Goal: Transaction & Acquisition: Download file/media

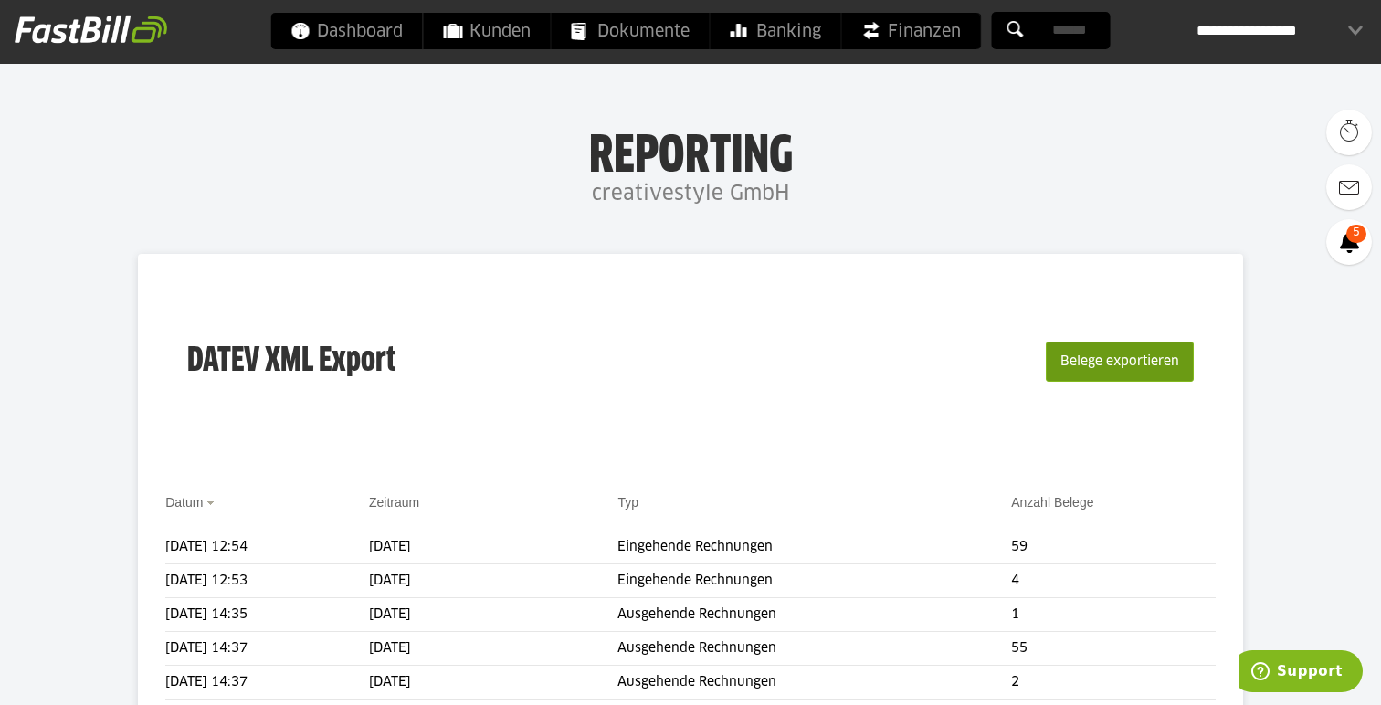
click at [1129, 373] on button "Belege exportieren" at bounding box center [1119, 361] width 148 height 40
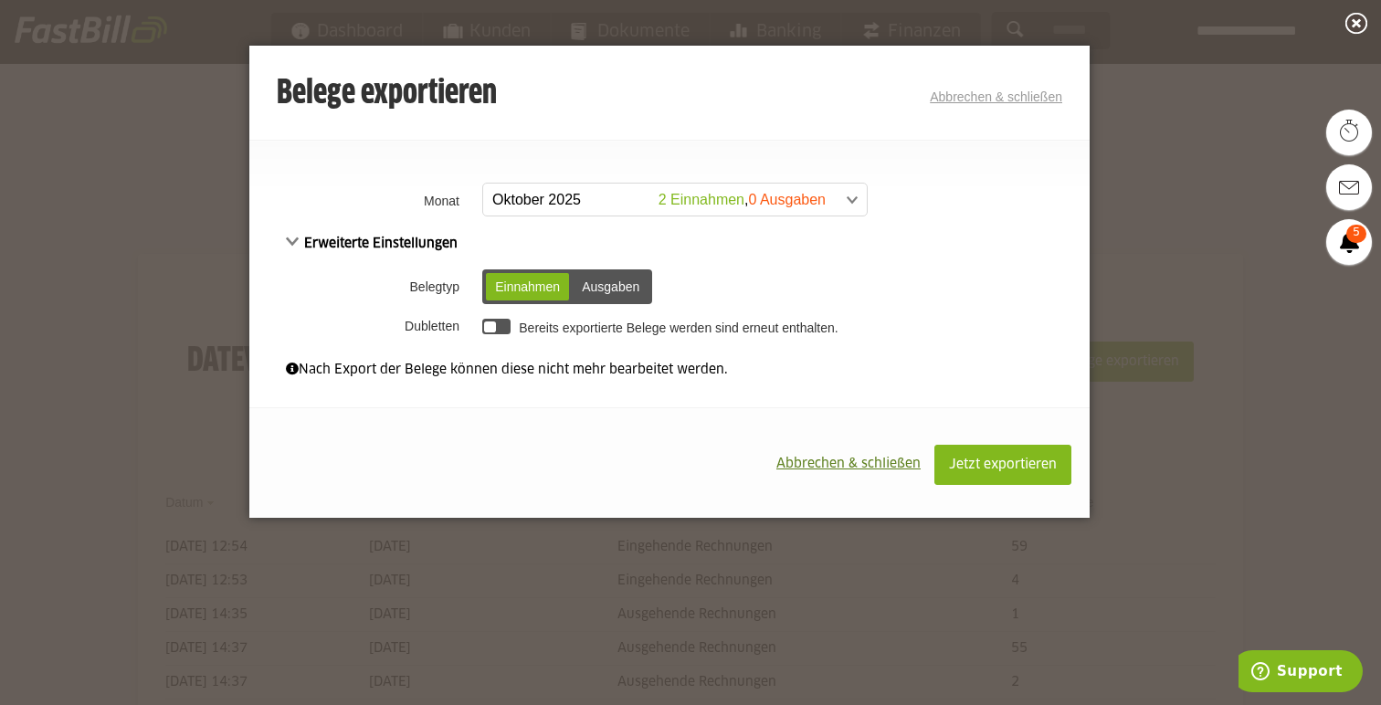
click at [620, 282] on div "Ausgaben" at bounding box center [610, 286] width 76 height 27
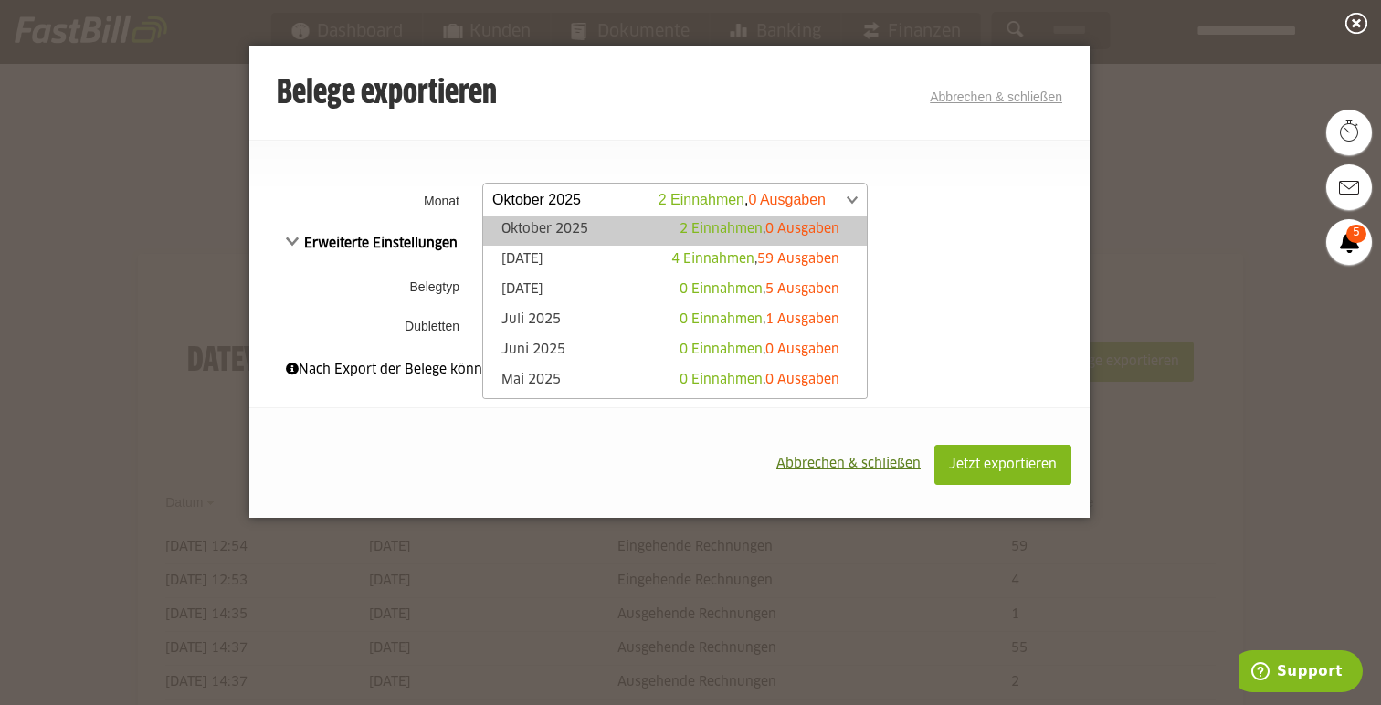
click at [733, 204] on span at bounding box center [665, 200] width 383 height 33
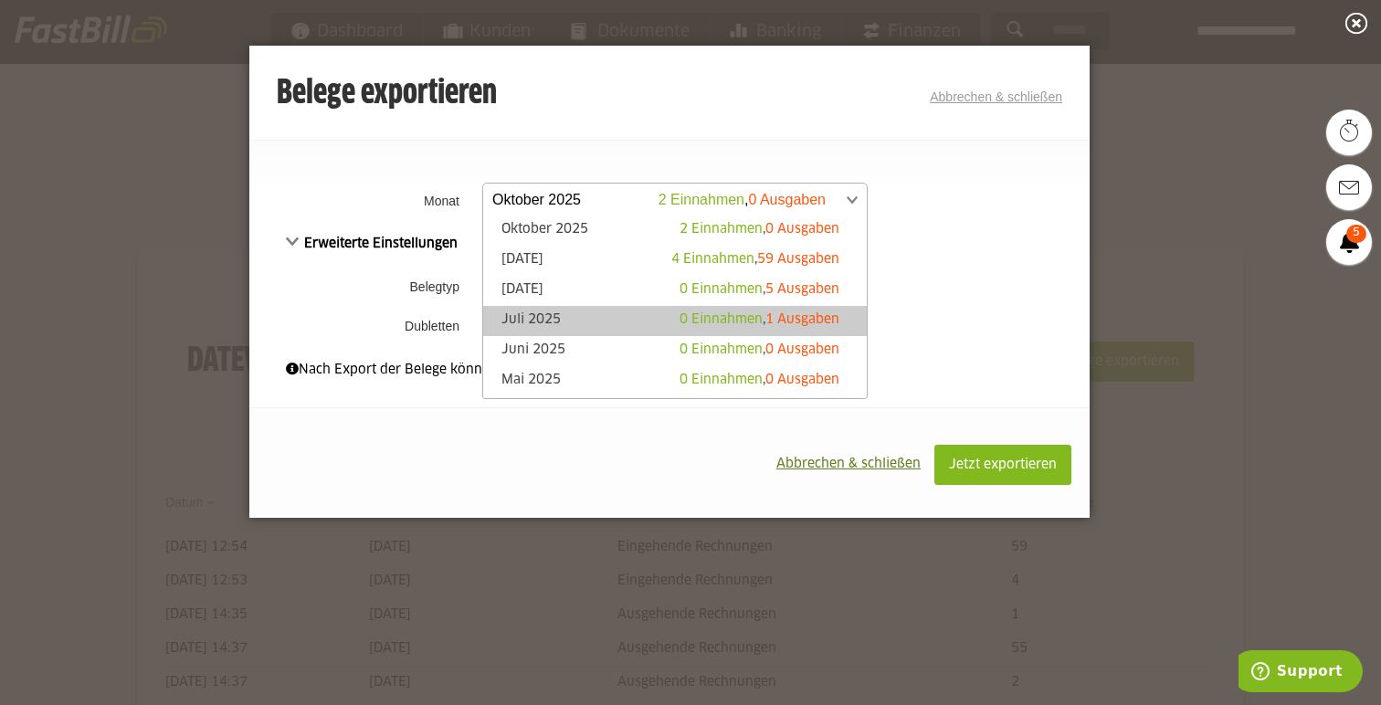
click at [709, 315] on span "0 Einnahmen" at bounding box center [720, 319] width 83 height 13
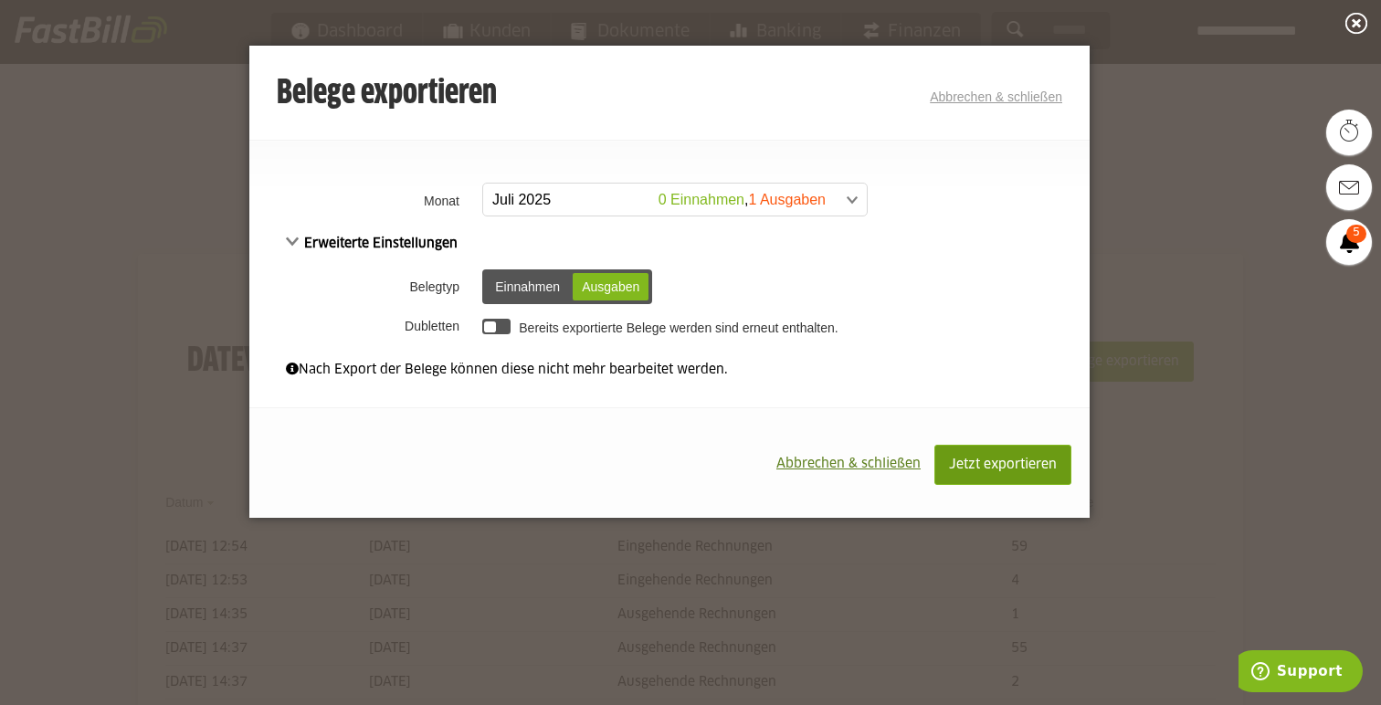
click at [955, 461] on span "Jetzt exportieren" at bounding box center [1003, 464] width 108 height 13
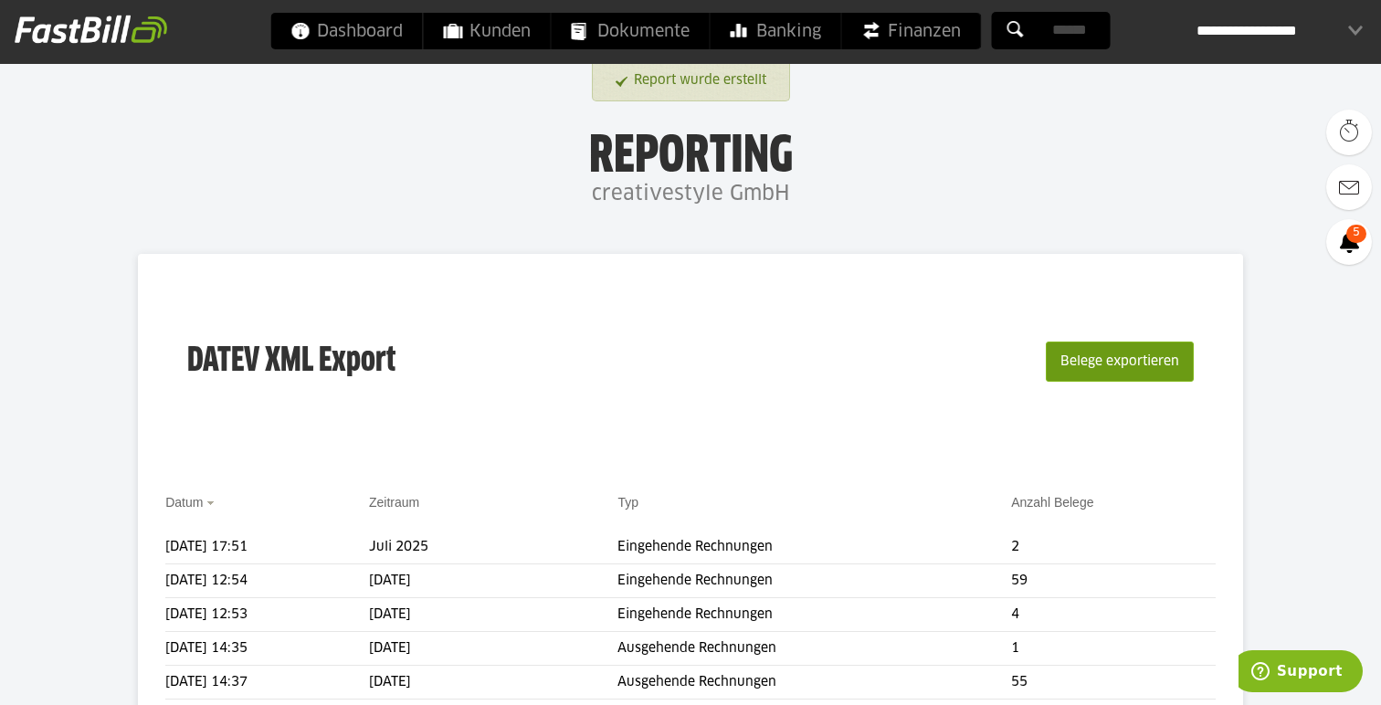
click at [1129, 358] on button "Belege exportieren" at bounding box center [1119, 361] width 148 height 40
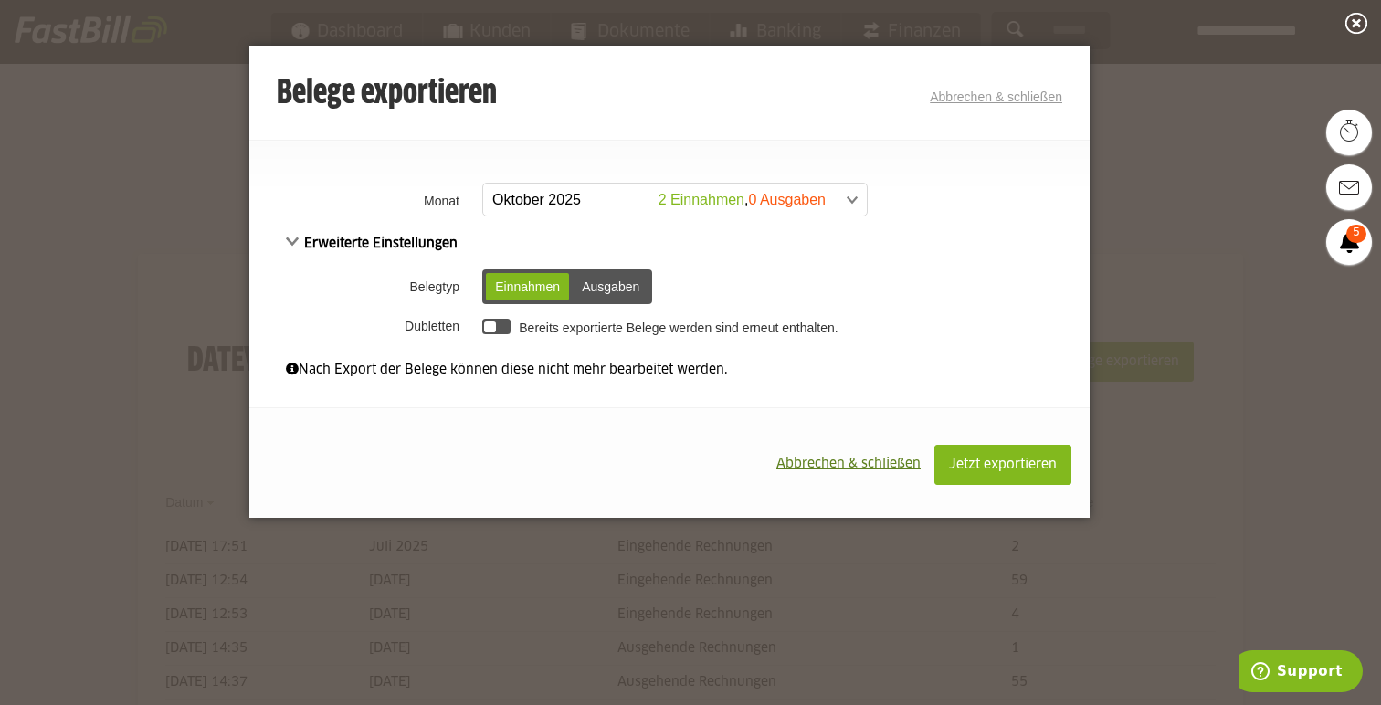
click at [818, 191] on span at bounding box center [665, 200] width 383 height 33
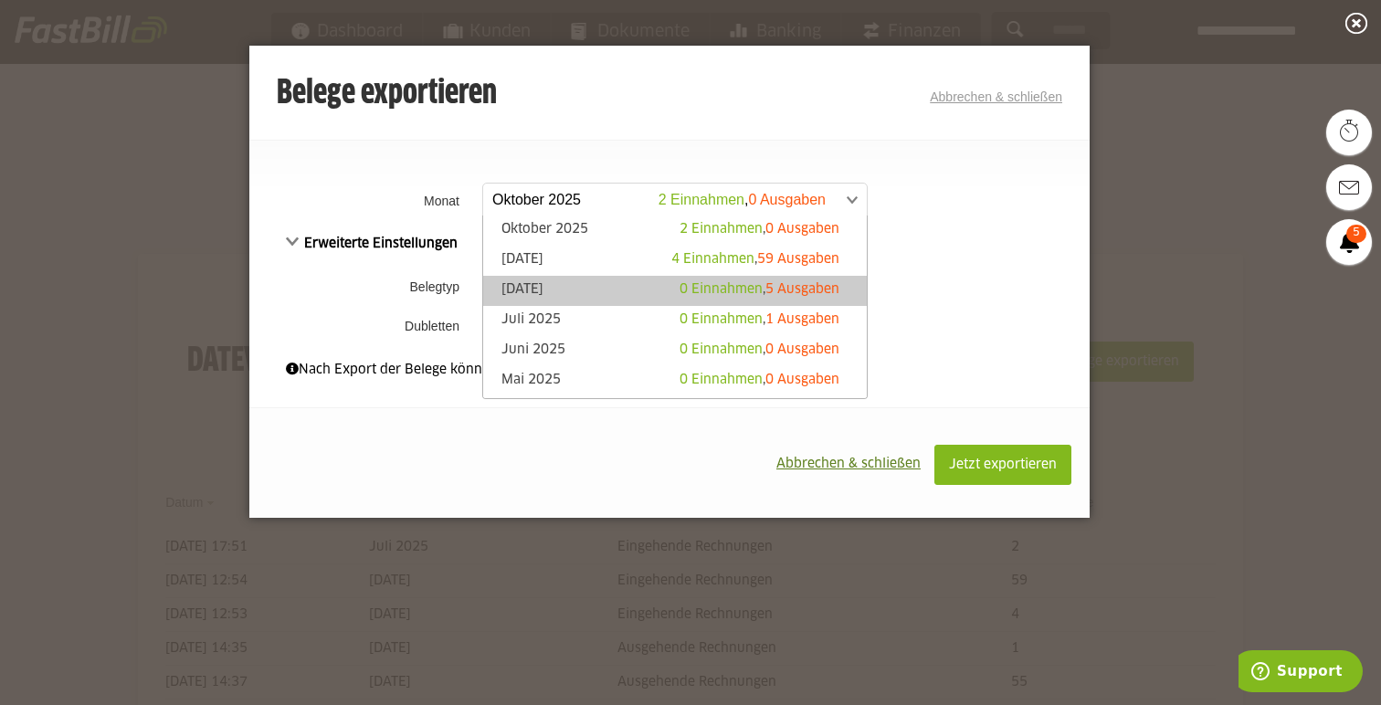
click at [806, 292] on span "5 Ausgaben" at bounding box center [802, 289] width 74 height 13
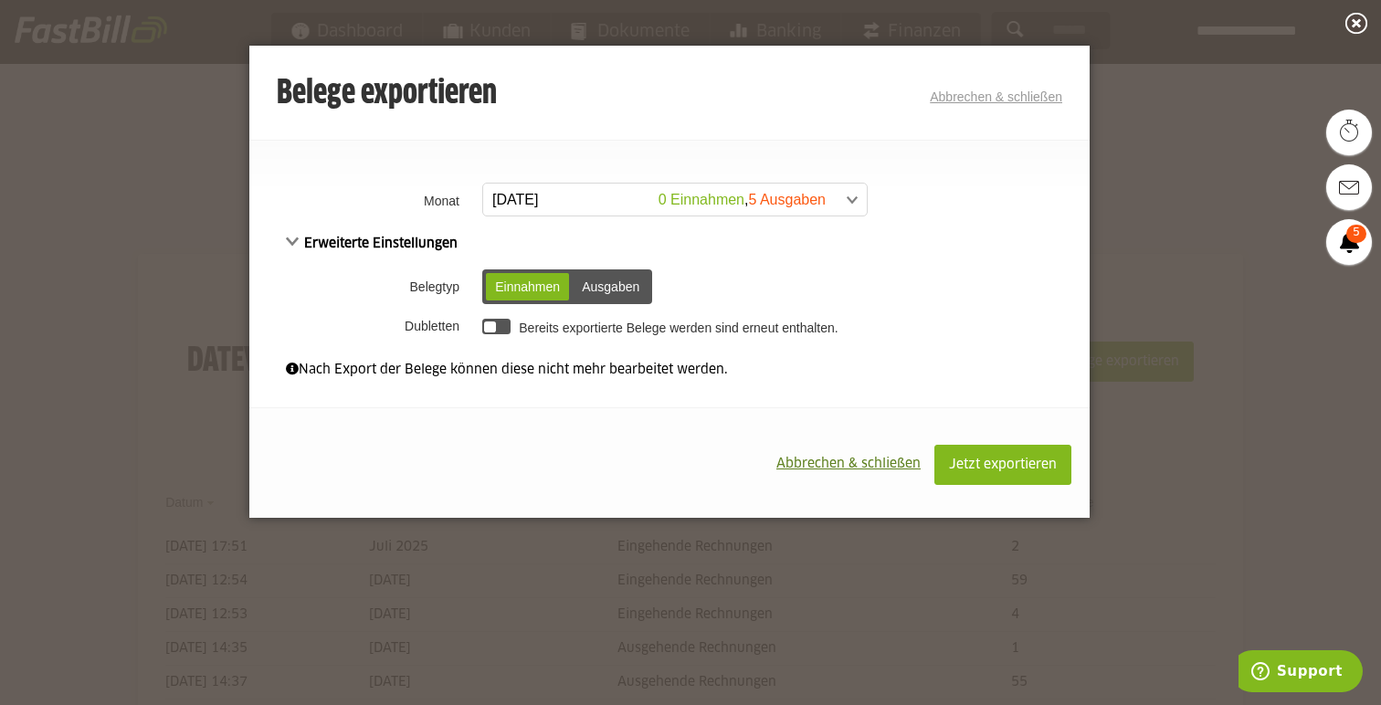
click at [614, 286] on div "Ausgaben" at bounding box center [610, 286] width 76 height 27
click at [981, 471] on span "Jetzt exportieren" at bounding box center [1003, 464] width 108 height 13
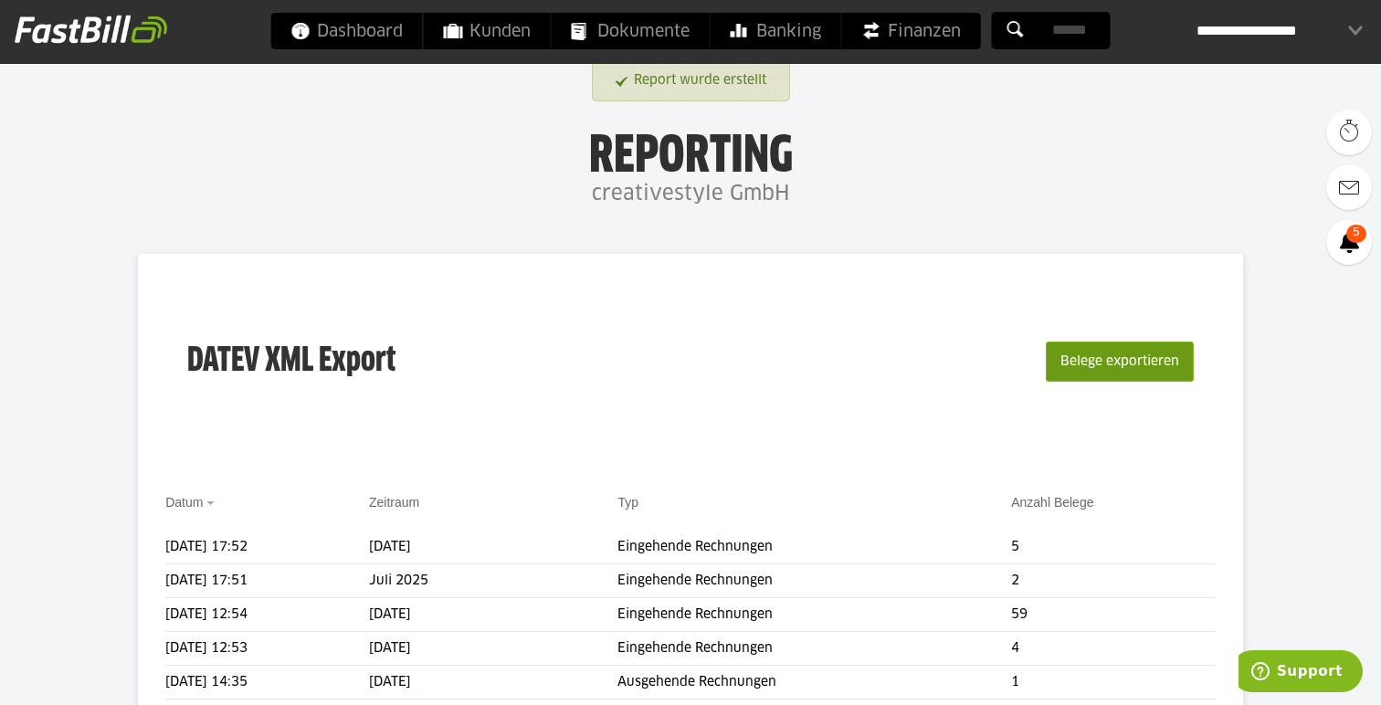
click at [1095, 374] on button "Belege exportieren" at bounding box center [1119, 361] width 148 height 40
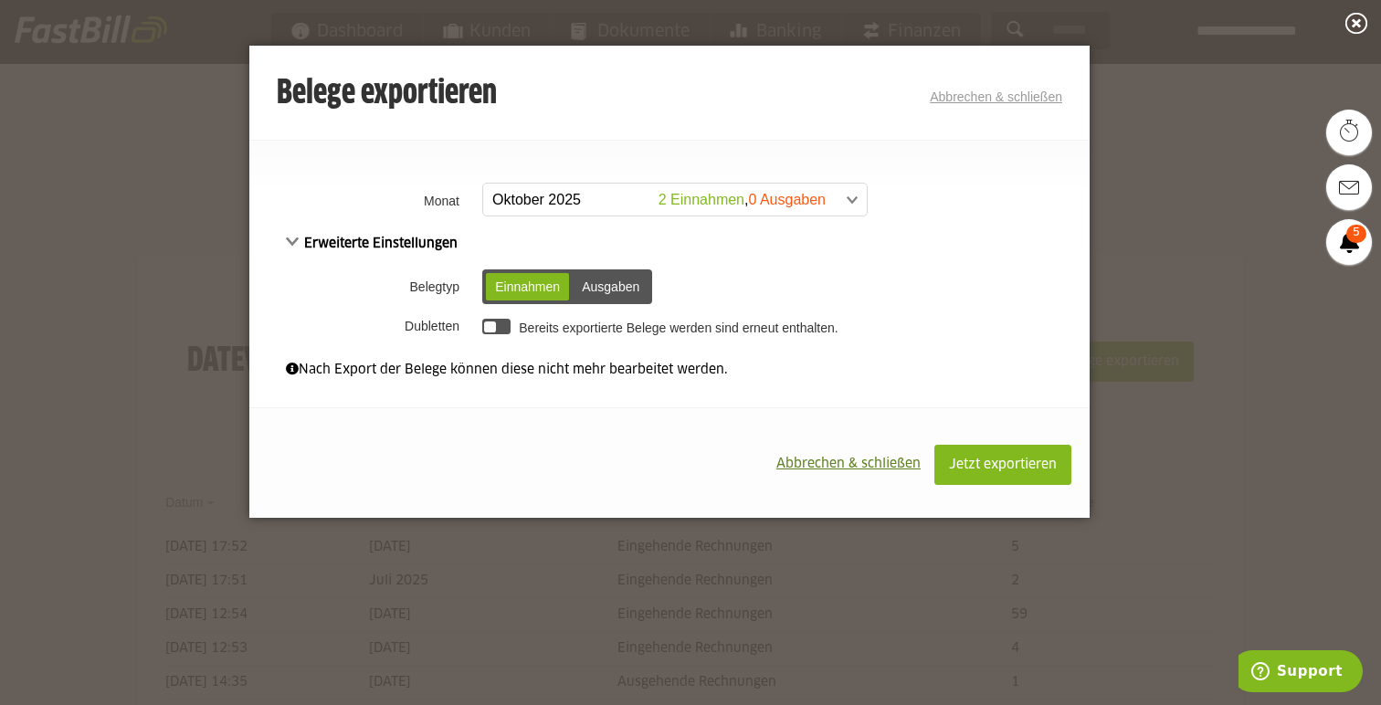
click at [609, 280] on div "Ausgaben" at bounding box center [610, 286] width 76 height 27
click at [793, 193] on span at bounding box center [665, 200] width 383 height 33
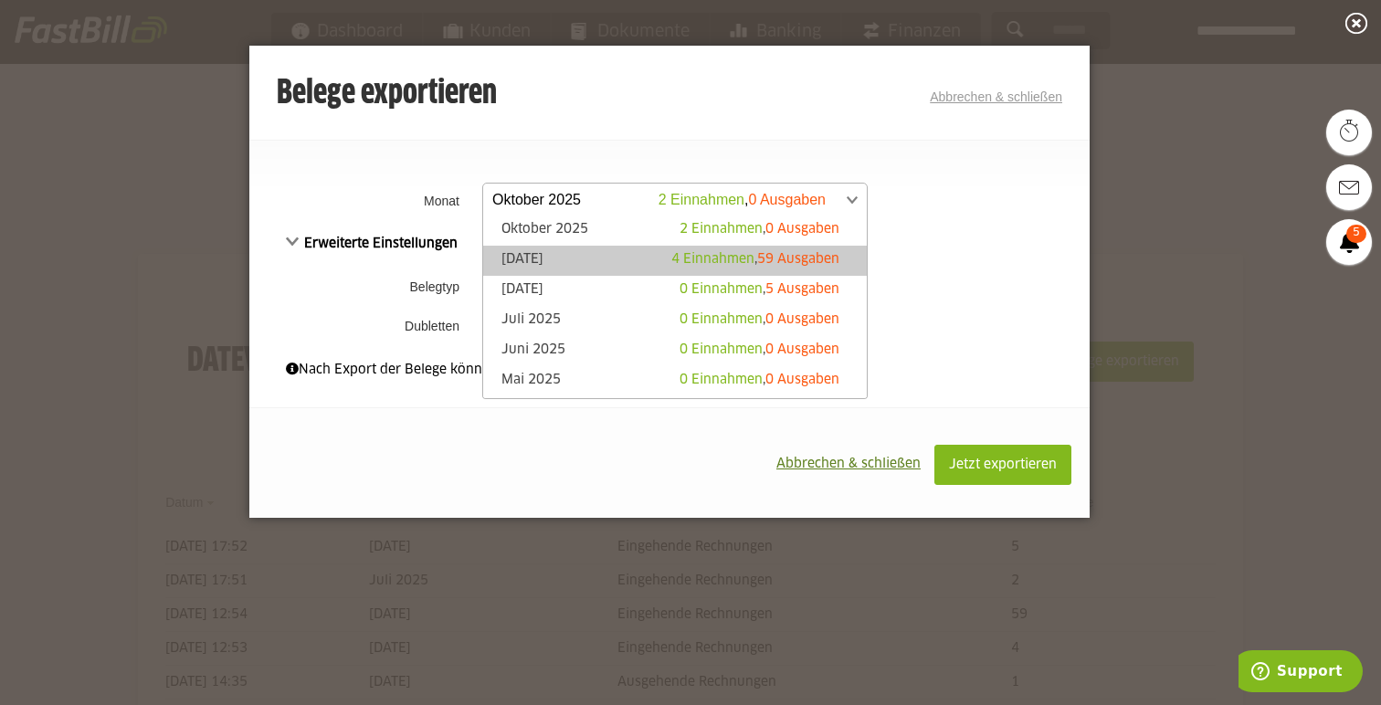
click at [788, 257] on span "59 Ausgaben" at bounding box center [798, 259] width 82 height 13
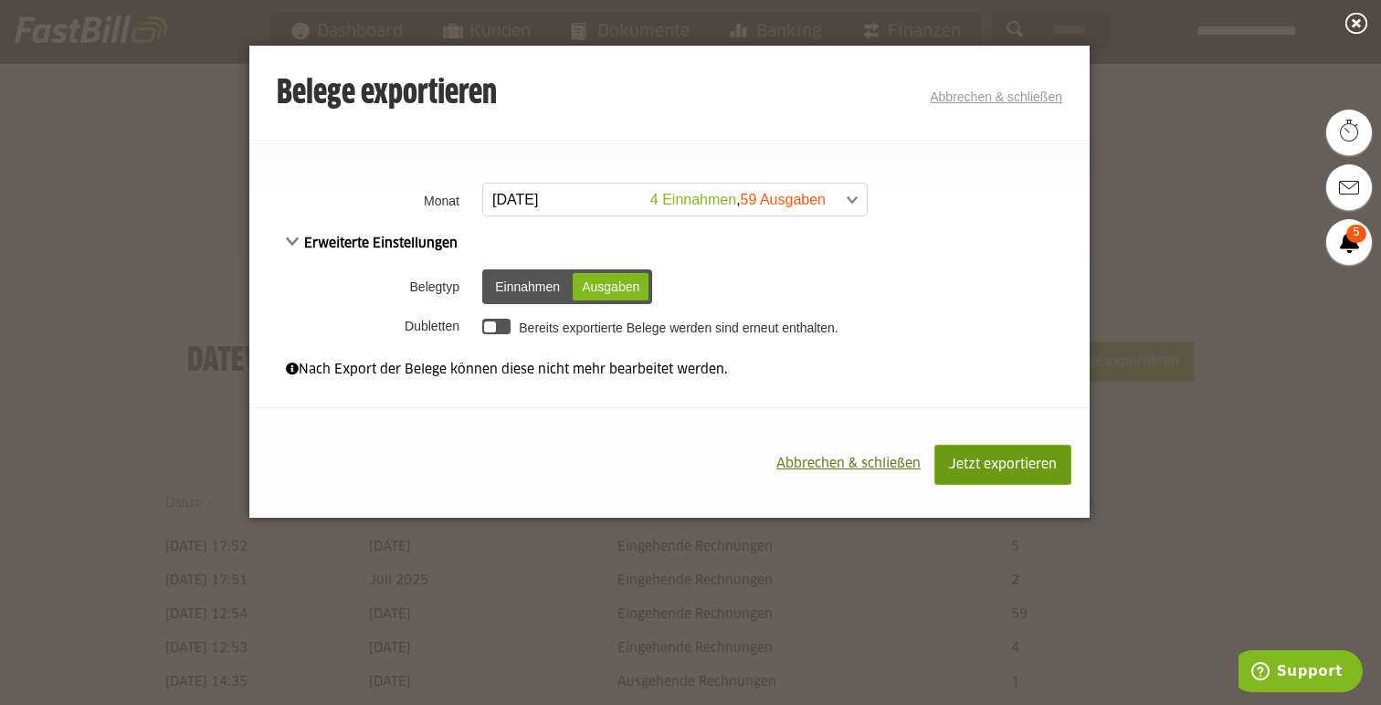
click at [990, 470] on span "Jetzt exportieren" at bounding box center [1003, 464] width 108 height 13
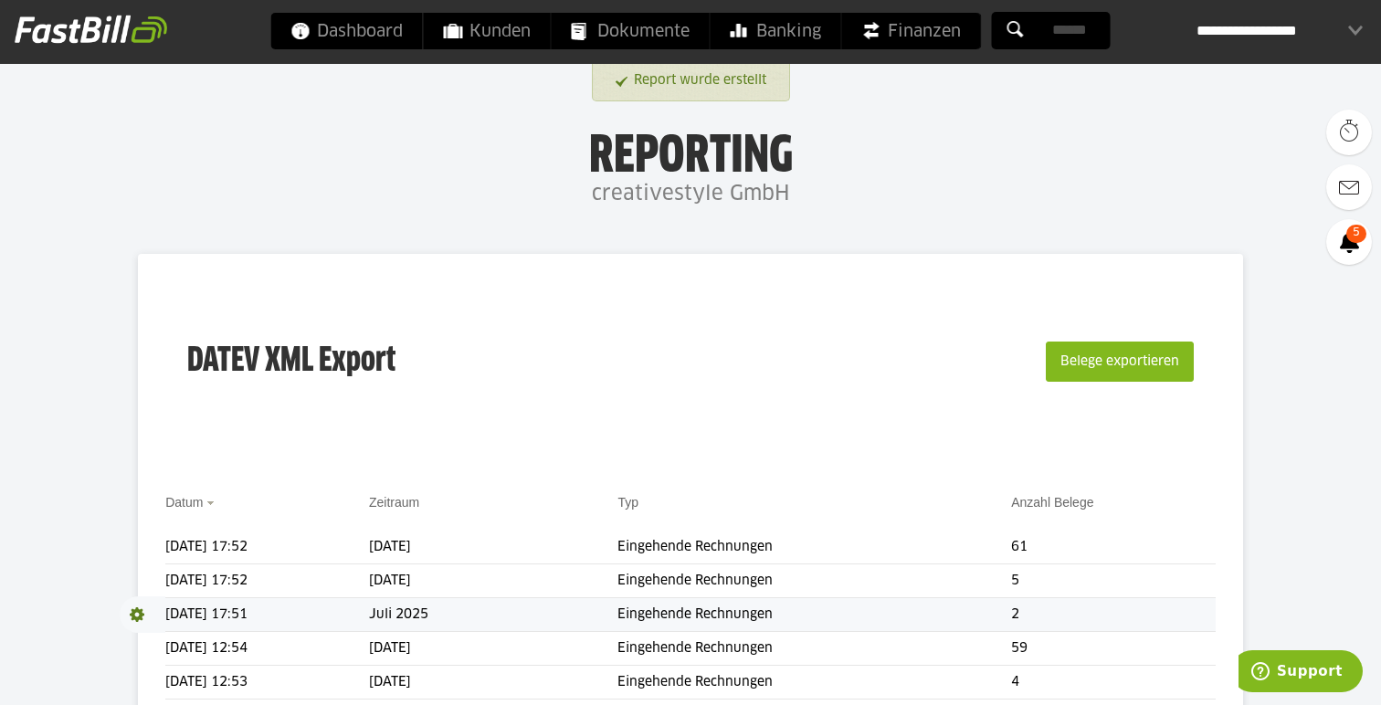
click at [142, 611] on span at bounding box center [143, 614] width 46 height 37
click at [152, 634] on link "Download" at bounding box center [169, 638] width 98 height 21
click at [137, 575] on span at bounding box center [143, 580] width 46 height 37
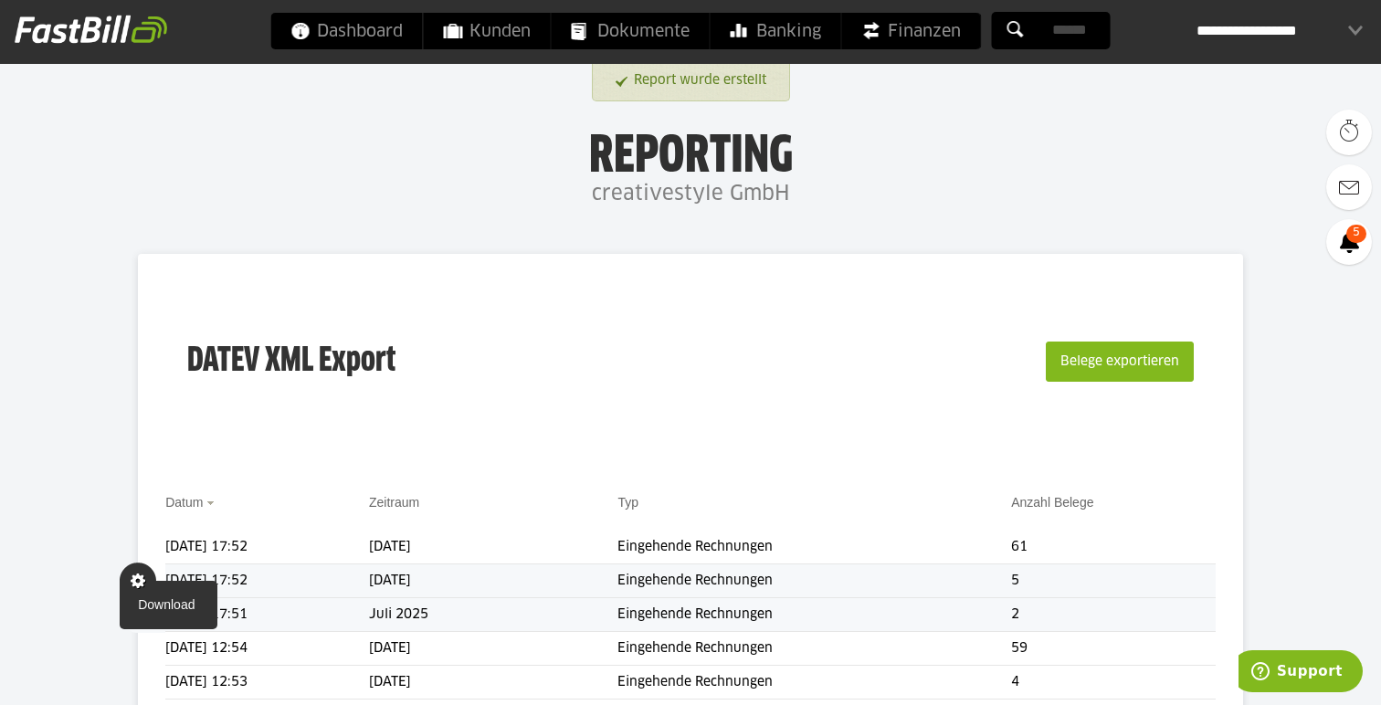
click at [145, 598] on span at bounding box center [138, 580] width 37 height 37
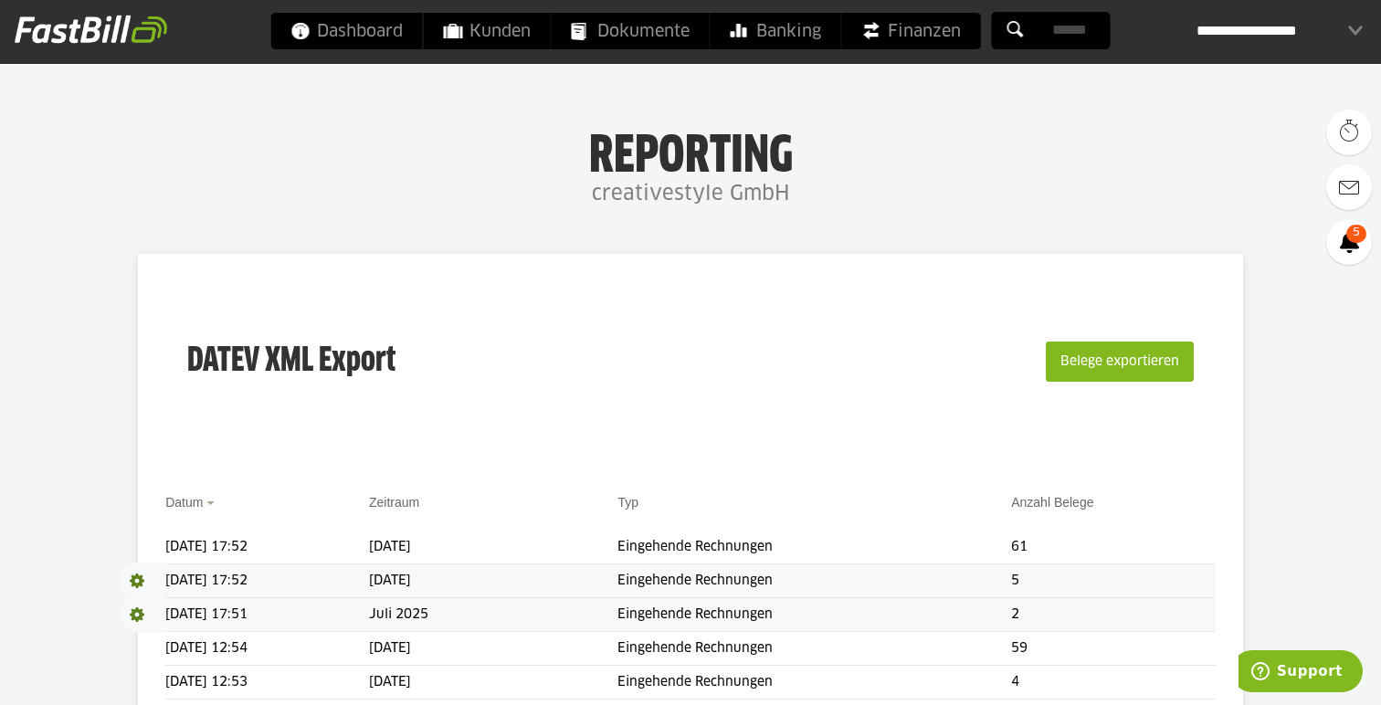
click at [135, 578] on span "Download" at bounding box center [143, 580] width 46 height 37
click at [150, 607] on link "Download" at bounding box center [169, 604] width 98 height 21
click at [142, 543] on span at bounding box center [143, 547] width 46 height 37
click at [152, 571] on link "Download" at bounding box center [169, 571] width 98 height 21
click at [677, 37] on span "Dokumente" at bounding box center [631, 31] width 118 height 37
